Goal: Communication & Community: Answer question/provide support

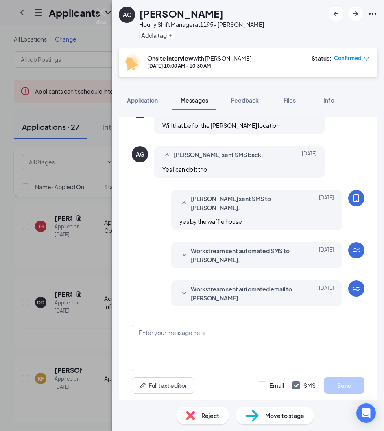
scroll to position [264, 0]
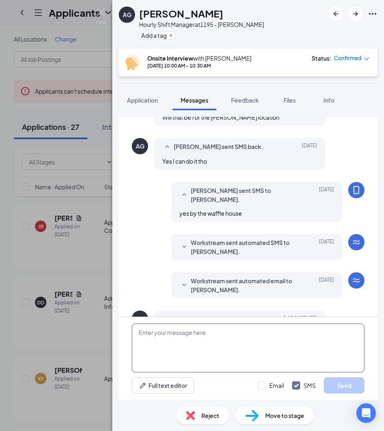
click at [246, 336] on textarea at bounding box center [248, 347] width 233 height 49
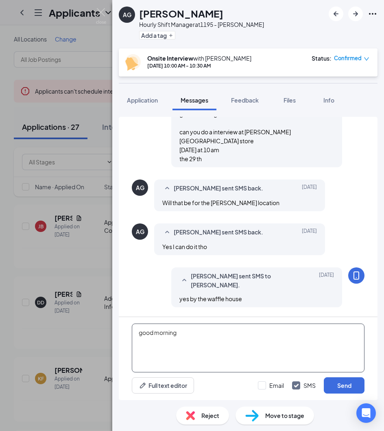
scroll to position [180, 0]
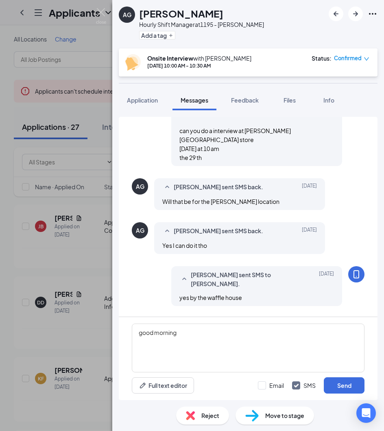
click at [311, 270] on div "[DATE]" at bounding box center [315, 279] width 37 height 18
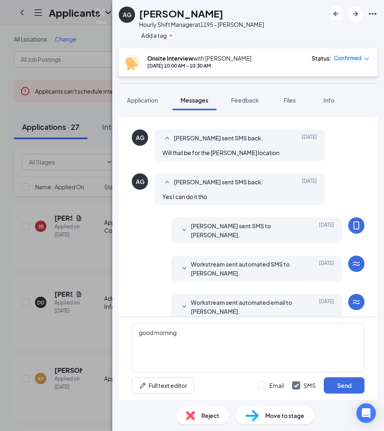
scroll to position [259, 0]
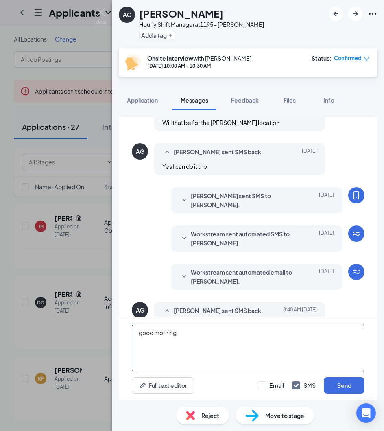
click at [244, 338] on textarea "good morning" at bounding box center [248, 347] width 233 height 49
type textarea "good morning I need to make it on the 29 th Which is [DATE]"
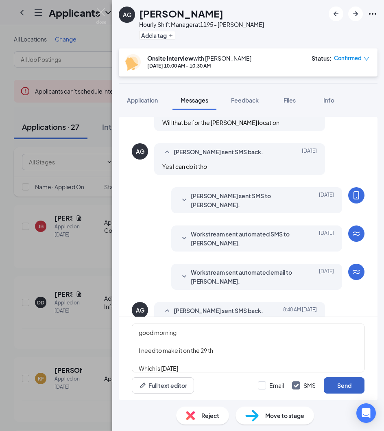
click at [350, 384] on button "Send" at bounding box center [344, 385] width 41 height 16
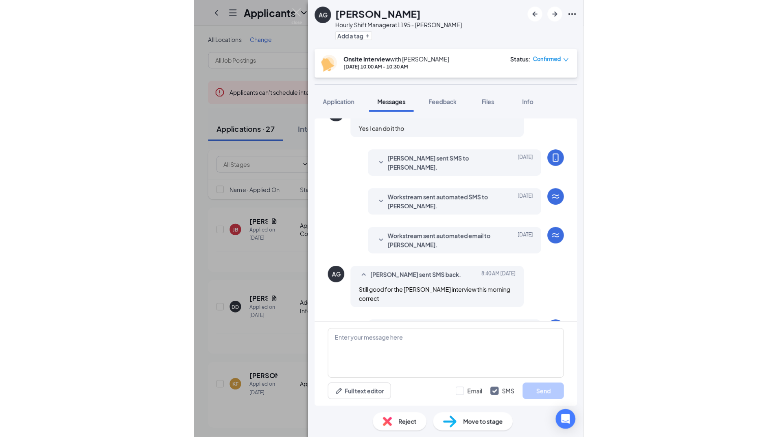
scroll to position [339, 0]
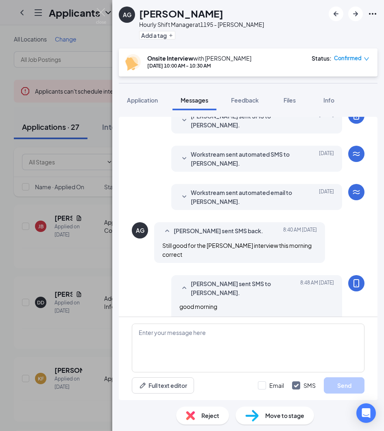
click at [92, 35] on div "AG [PERSON_NAME] Hourly Shift Manager at 1195 - [PERSON_NAME] Add a tag Onsite …" at bounding box center [192, 215] width 384 height 431
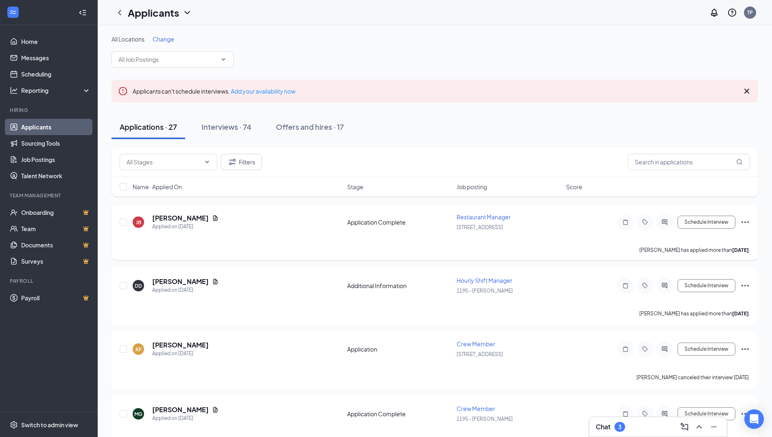
click at [384, 222] on icon "ActiveChat" at bounding box center [664, 222] width 10 height 7
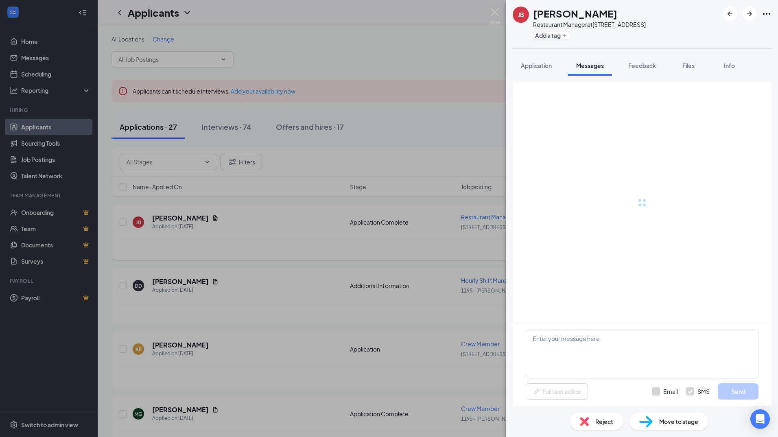
click at [262, 339] on div "[PERSON_NAME] Restaurant Manager at [STREET_ADDRESS] Add a tag Application Mess…" at bounding box center [389, 218] width 778 height 437
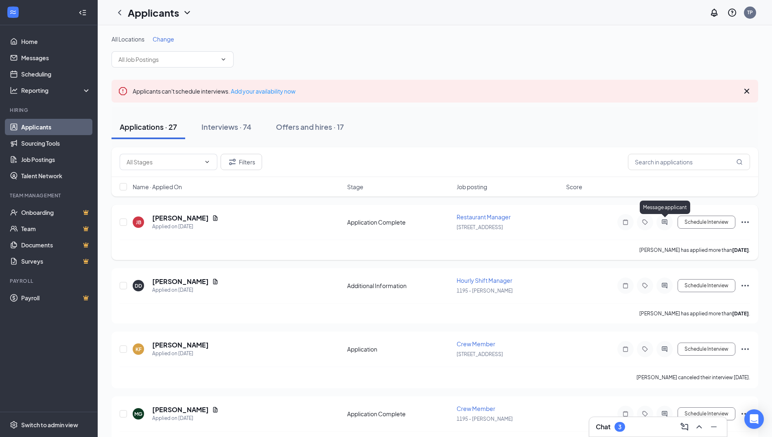
click at [384, 224] on icon "ActiveChat" at bounding box center [663, 221] width 5 height 5
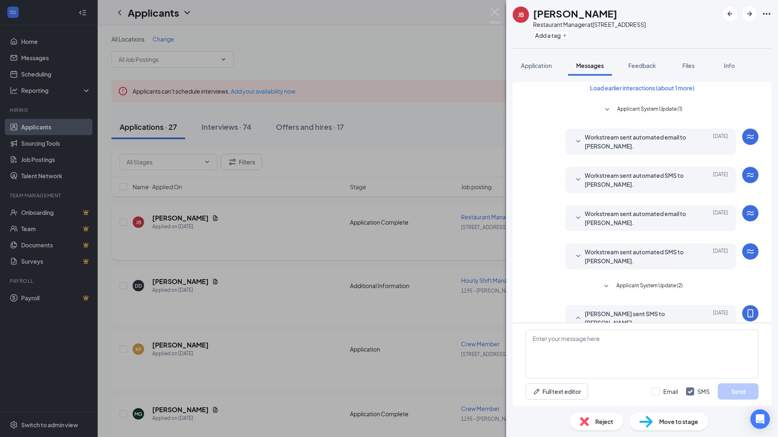
scroll to position [171, 0]
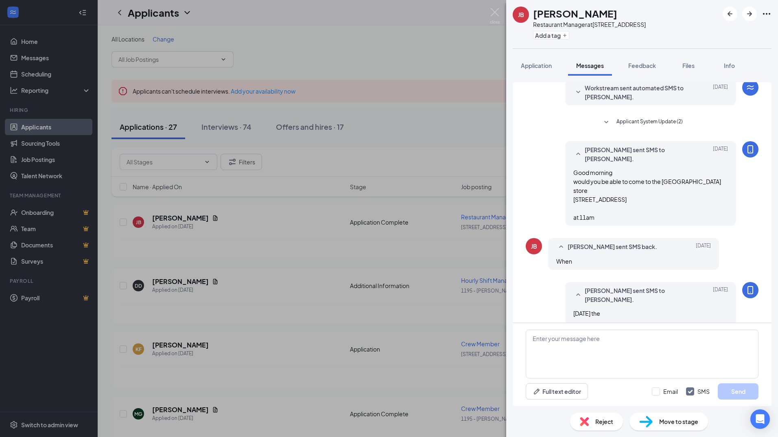
click at [384, 54] on div "[PERSON_NAME] Restaurant Manager at [STREET_ADDRESS] Add a tag Application Mess…" at bounding box center [389, 218] width 778 height 437
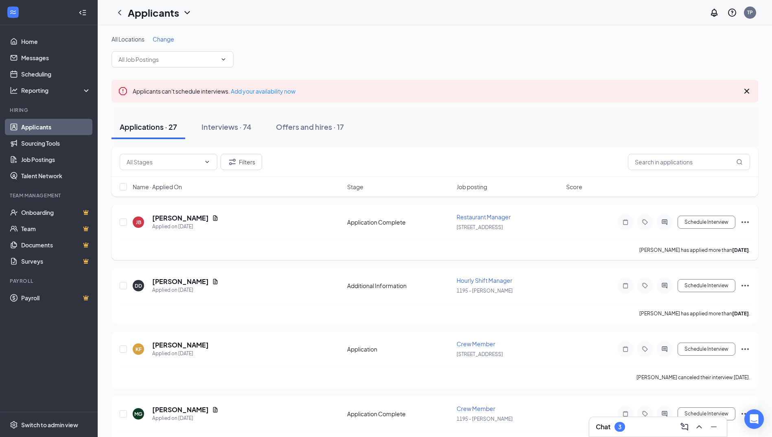
click at [384, 221] on icon "Ellipses" at bounding box center [744, 222] width 7 height 2
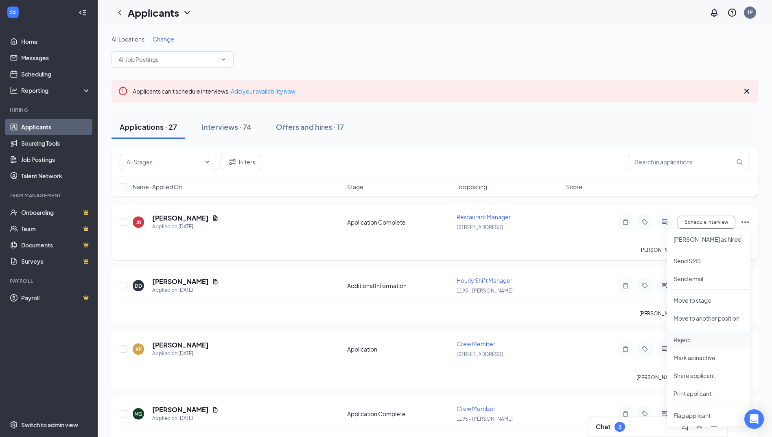
click at [384, 338] on p "Reject" at bounding box center [708, 340] width 70 height 8
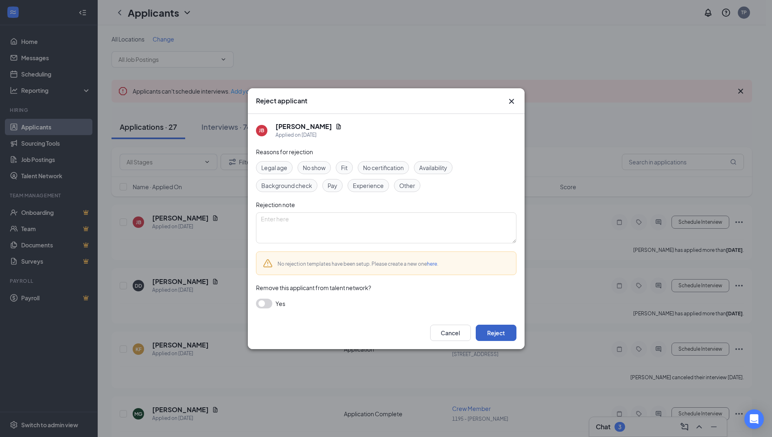
click at [384, 332] on button "Reject" at bounding box center [495, 333] width 41 height 16
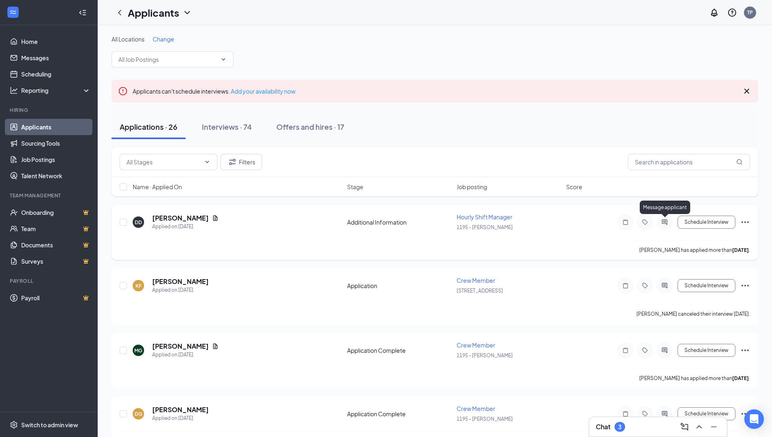
click at [384, 225] on icon "ActiveChat" at bounding box center [664, 222] width 10 height 7
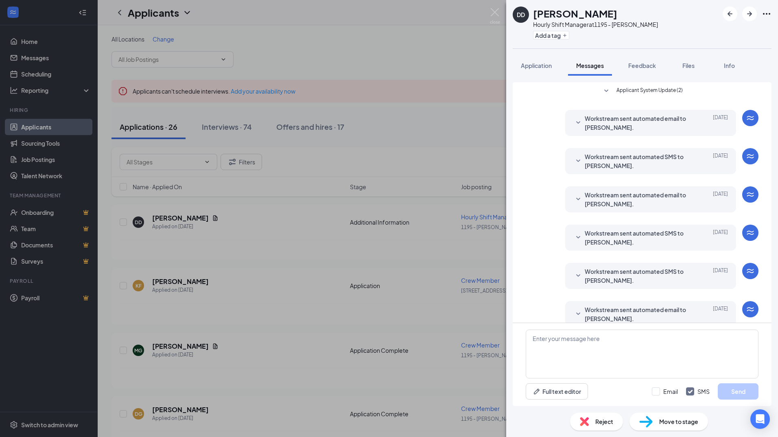
click at [183, 223] on div "DD [PERSON_NAME] Hourly Shift Manager at 1195 - Beneva Add a tag Application Me…" at bounding box center [389, 218] width 778 height 437
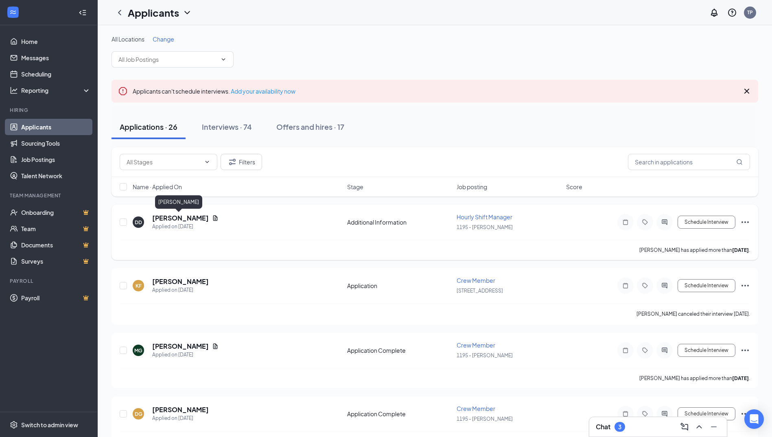
click at [183, 218] on h5 "[PERSON_NAME]" at bounding box center [180, 218] width 57 height 9
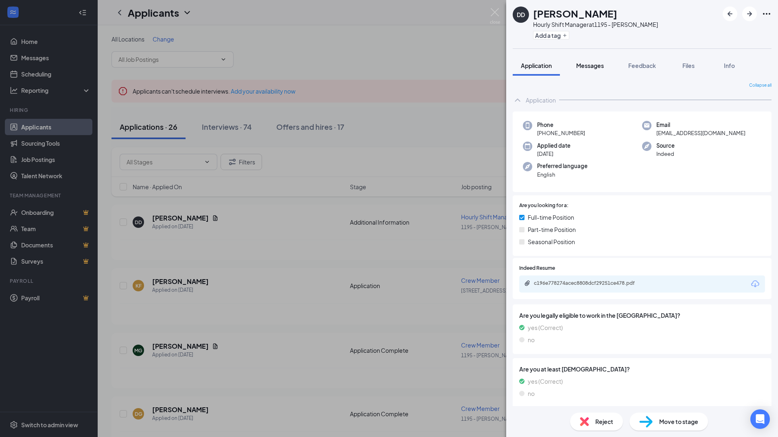
click at [384, 71] on button "Messages" at bounding box center [590, 65] width 44 height 20
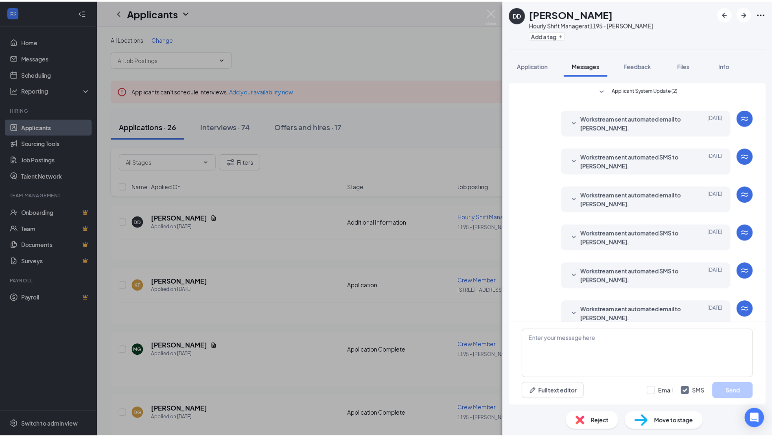
scroll to position [13, 0]
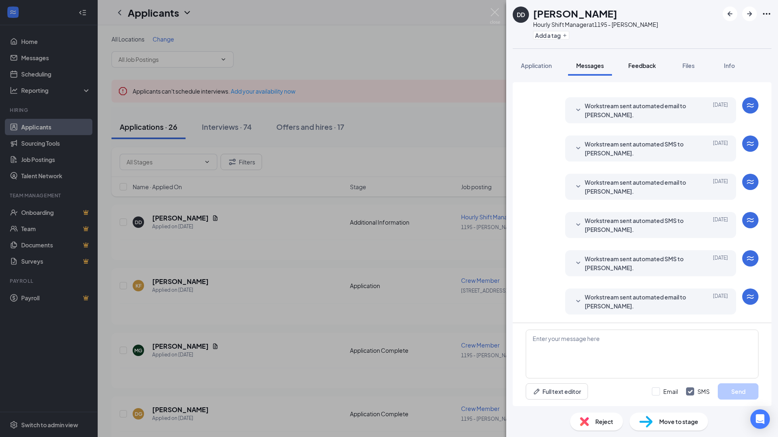
click at [384, 72] on button "Feedback" at bounding box center [642, 65] width 44 height 20
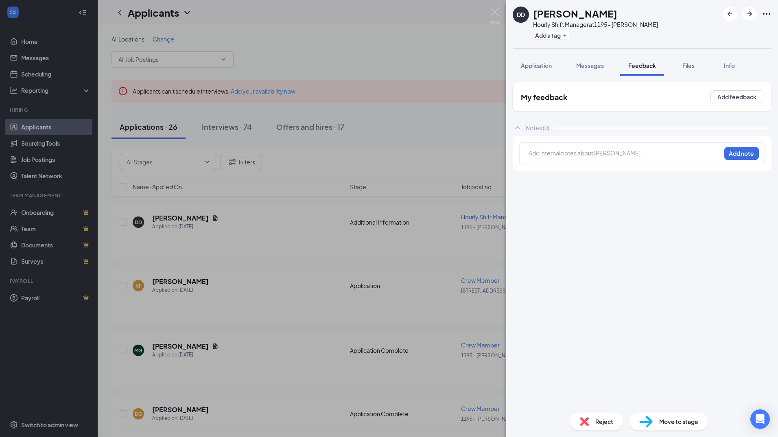
click at [384, 72] on div "DD [PERSON_NAME] Hourly Shift Manager at 1195 - [PERSON_NAME] Add a tag Applica…" at bounding box center [389, 218] width 778 height 437
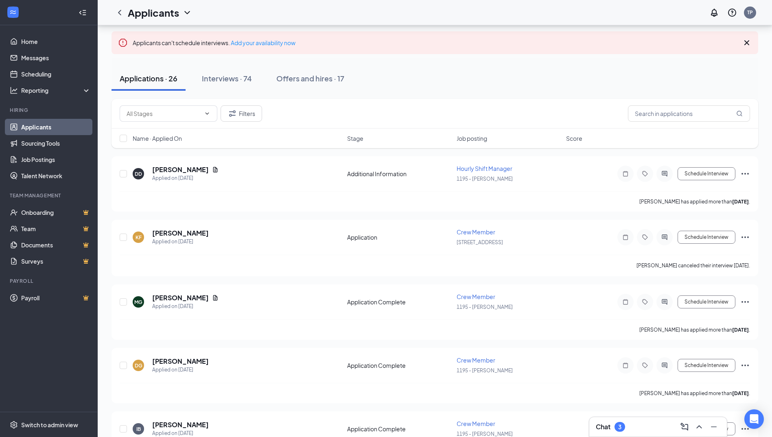
scroll to position [45, 0]
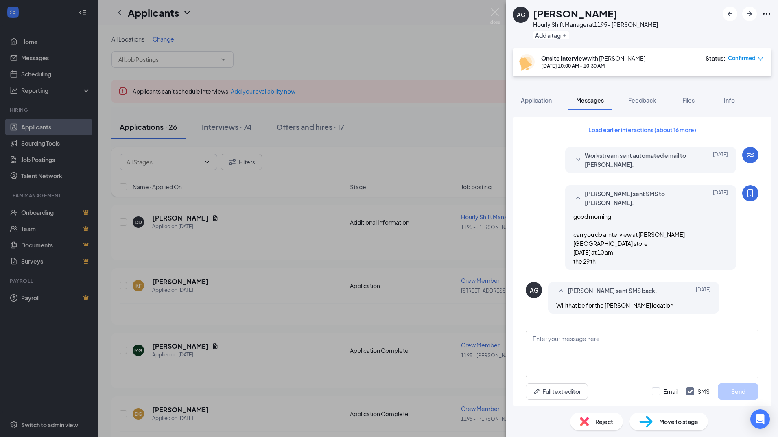
scroll to position [314, 0]
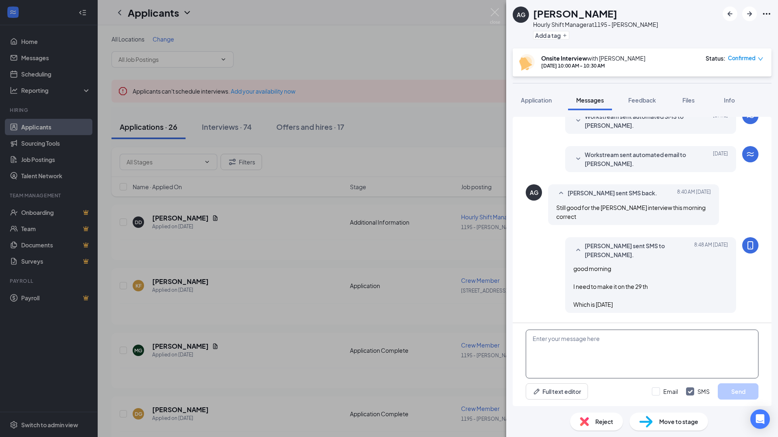
click at [621, 351] on textarea at bounding box center [642, 353] width 233 height 49
type textarea "yes"
click at [738, 399] on button "Send" at bounding box center [738, 391] width 41 height 16
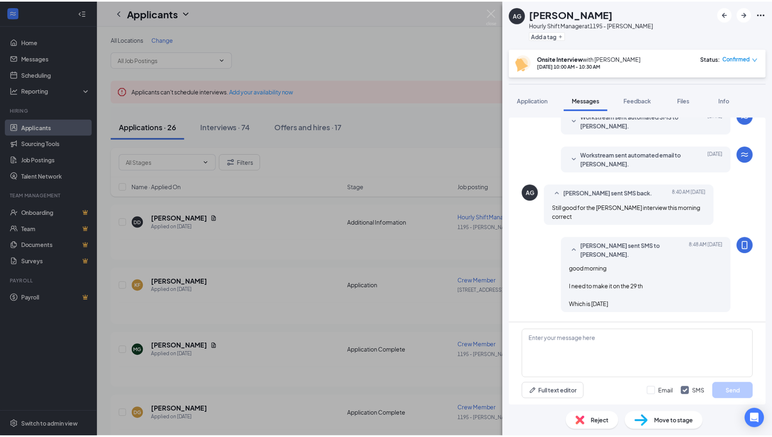
scroll to position [358, 0]
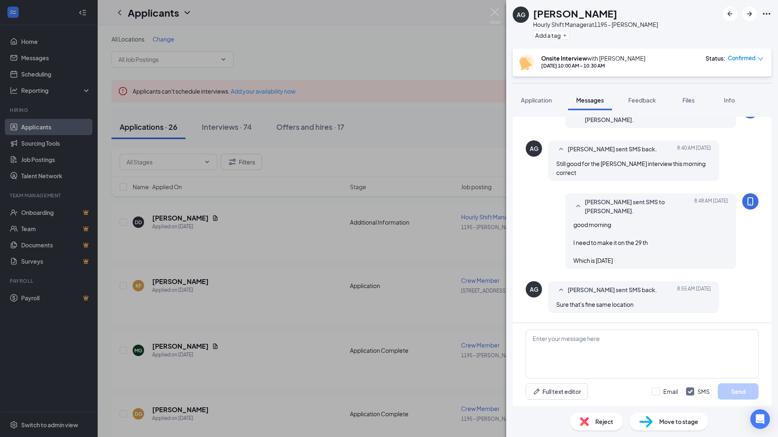
click at [290, 288] on div "AG Andrew Gill Hourly Shift Manager at 1195 - Beneva Add a tag Onsite Interview…" at bounding box center [389, 218] width 778 height 437
